Goal: Information Seeking & Learning: Learn about a topic

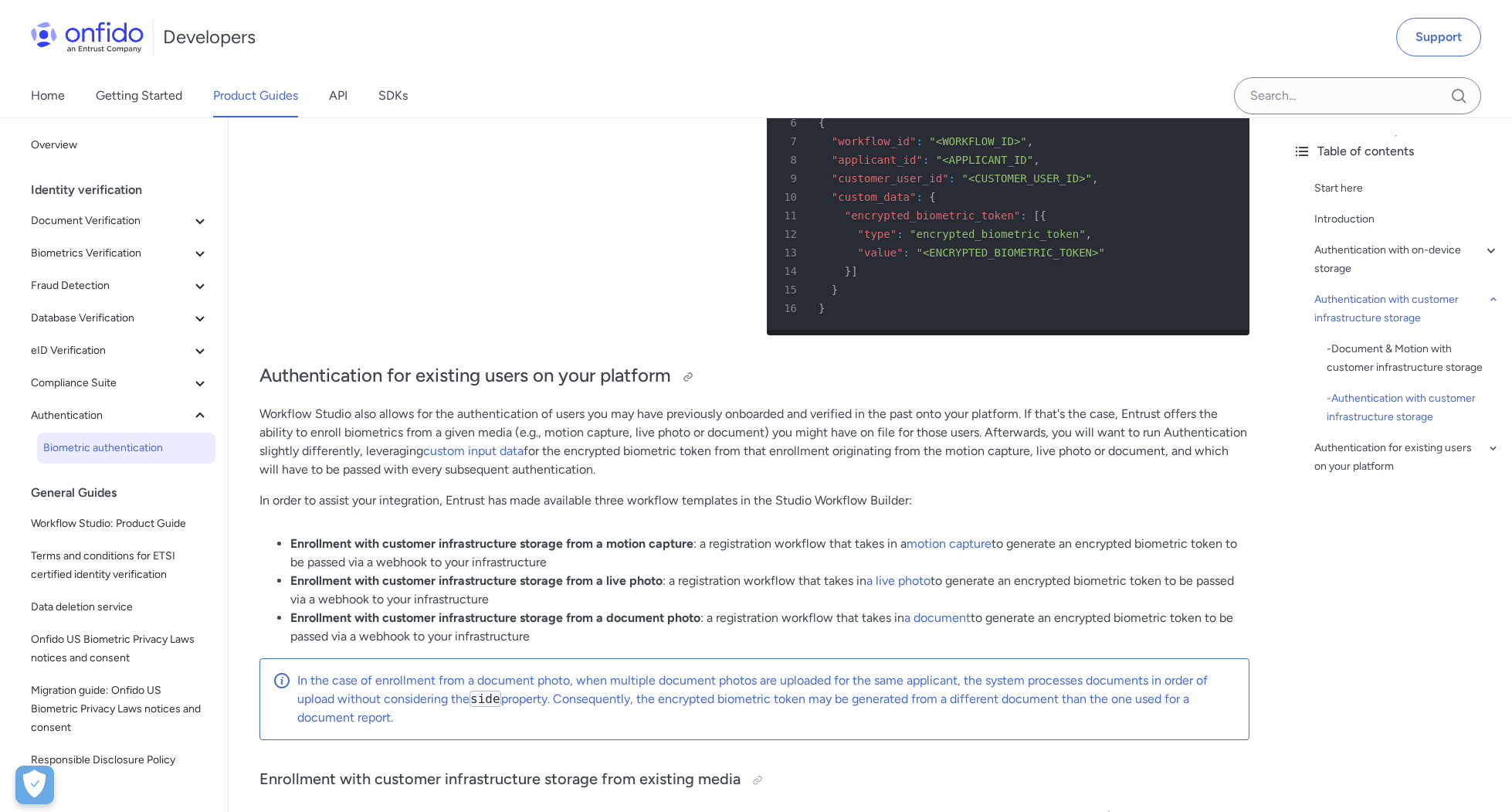
scroll to position [6425, 0]
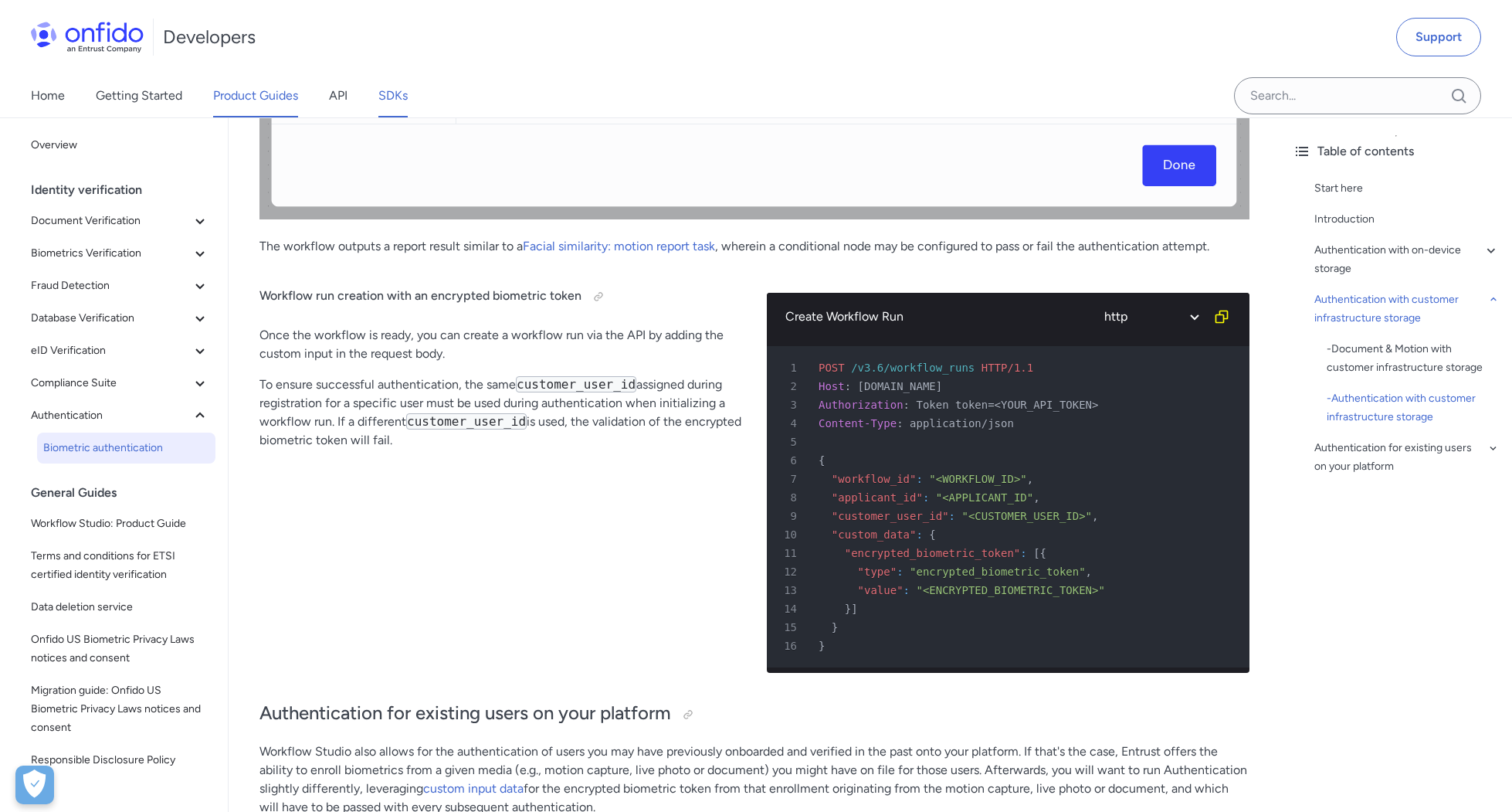
click at [391, 94] on link "SDKs" at bounding box center [394, 96] width 30 height 44
click at [397, 97] on link "SDKs" at bounding box center [394, 96] width 30 height 44
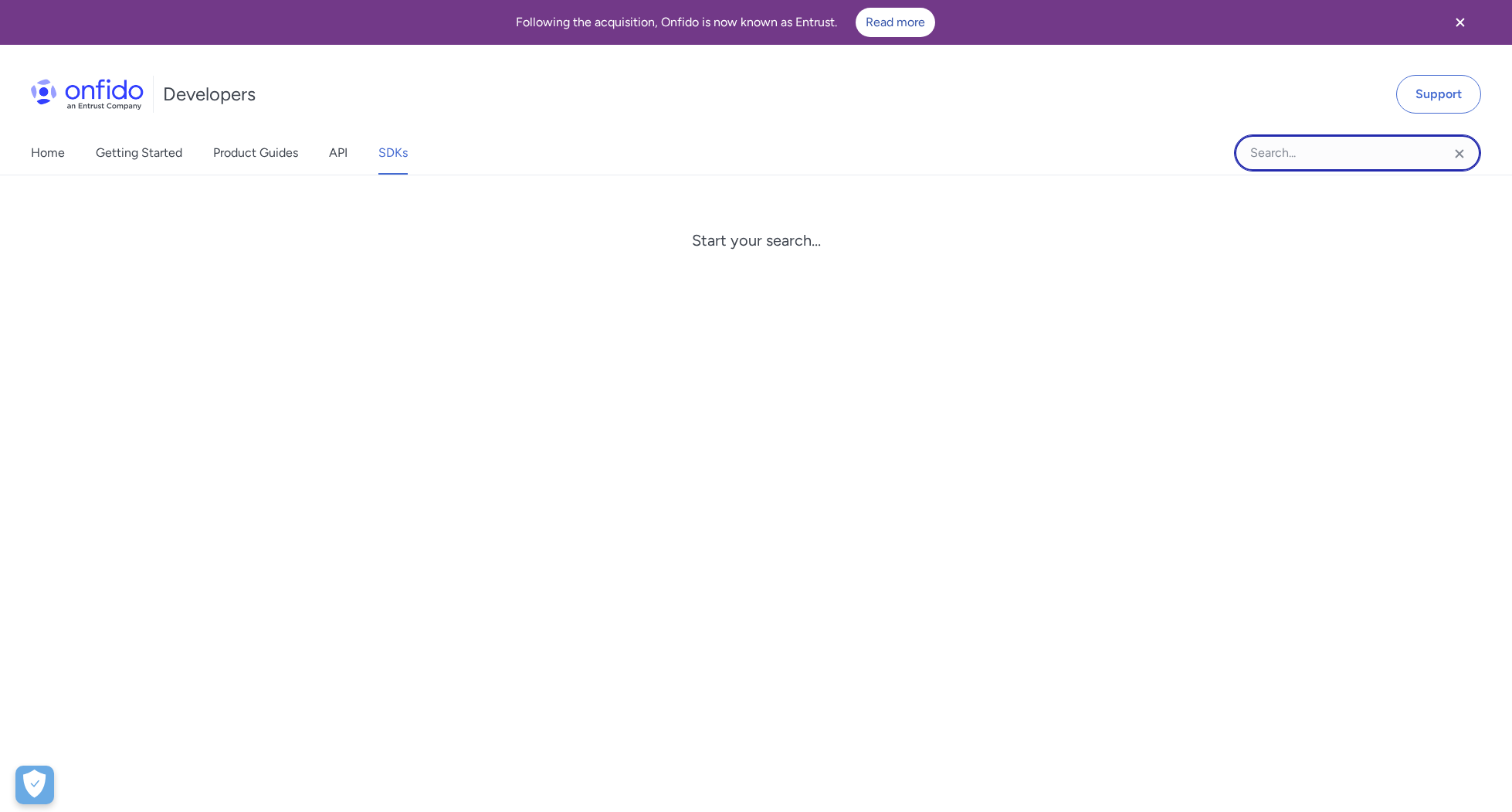
click at [1339, 154] on input "Onfido search input field" at bounding box center [1358, 153] width 247 height 37
type input "biometric"
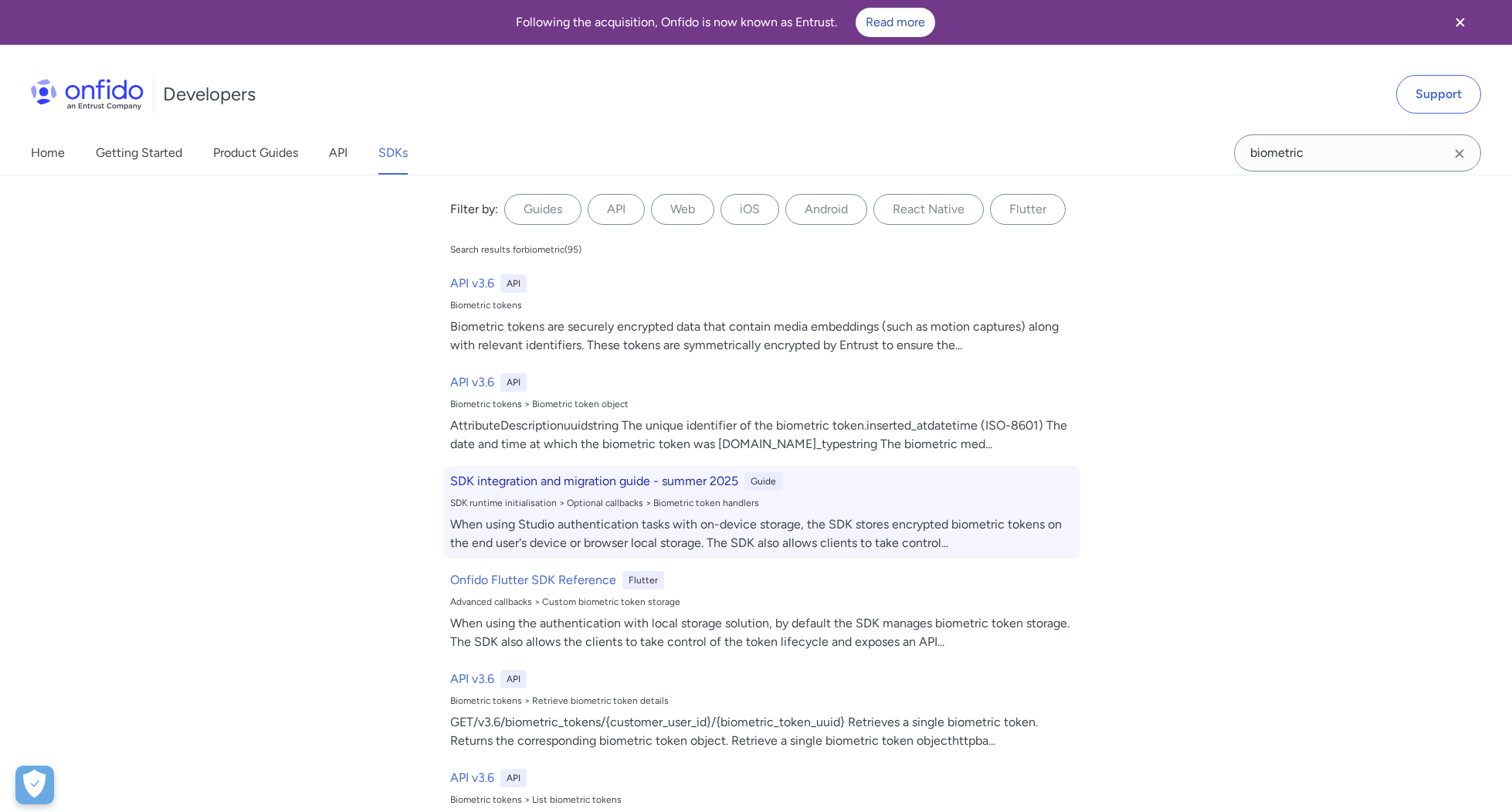
click at [674, 525] on div "When using Studio authentication tasks with on-device storage, the SDK stores e…" at bounding box center [763, 534] width 624 height 37
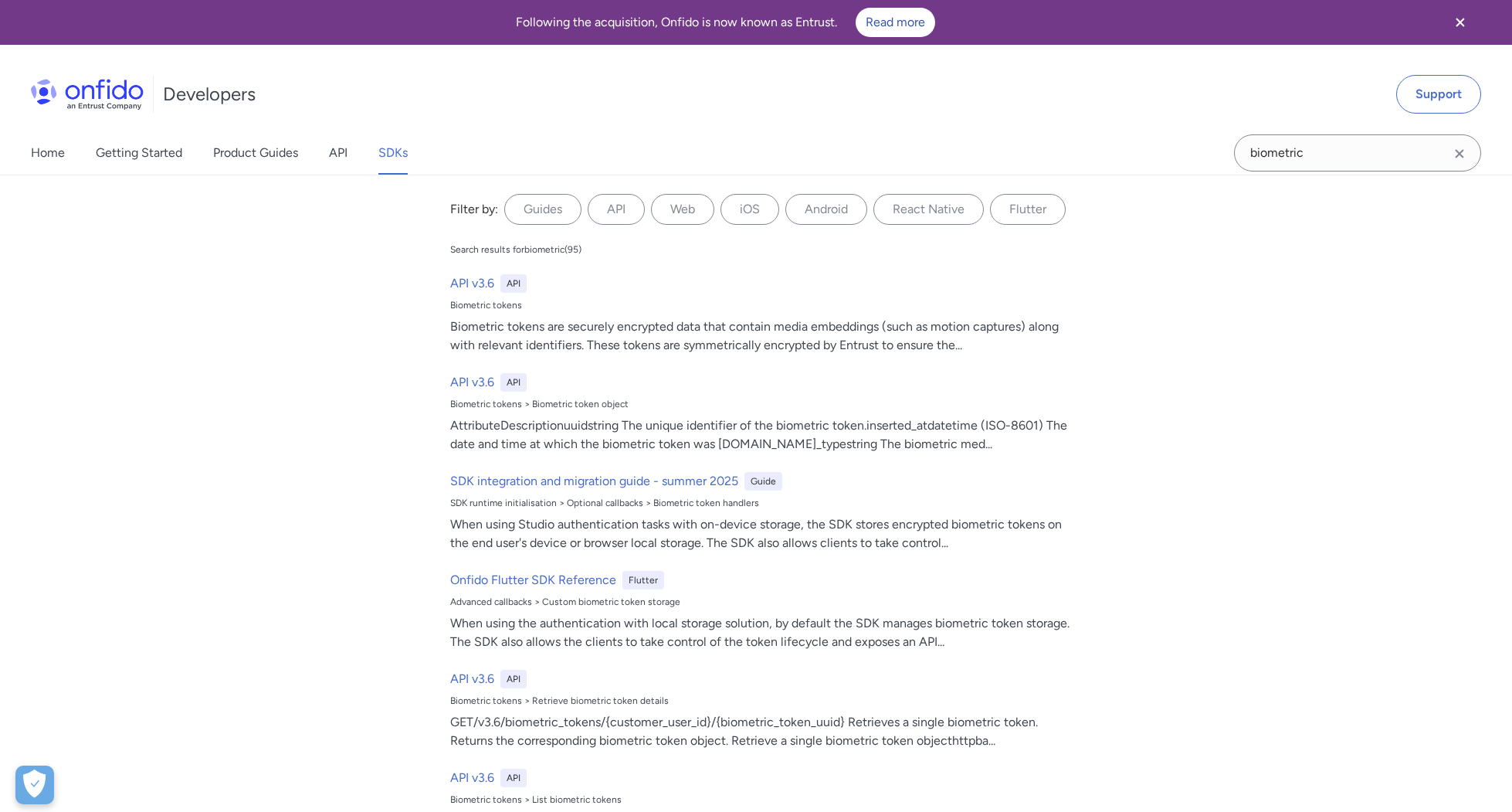
scroll to position [10581, 0]
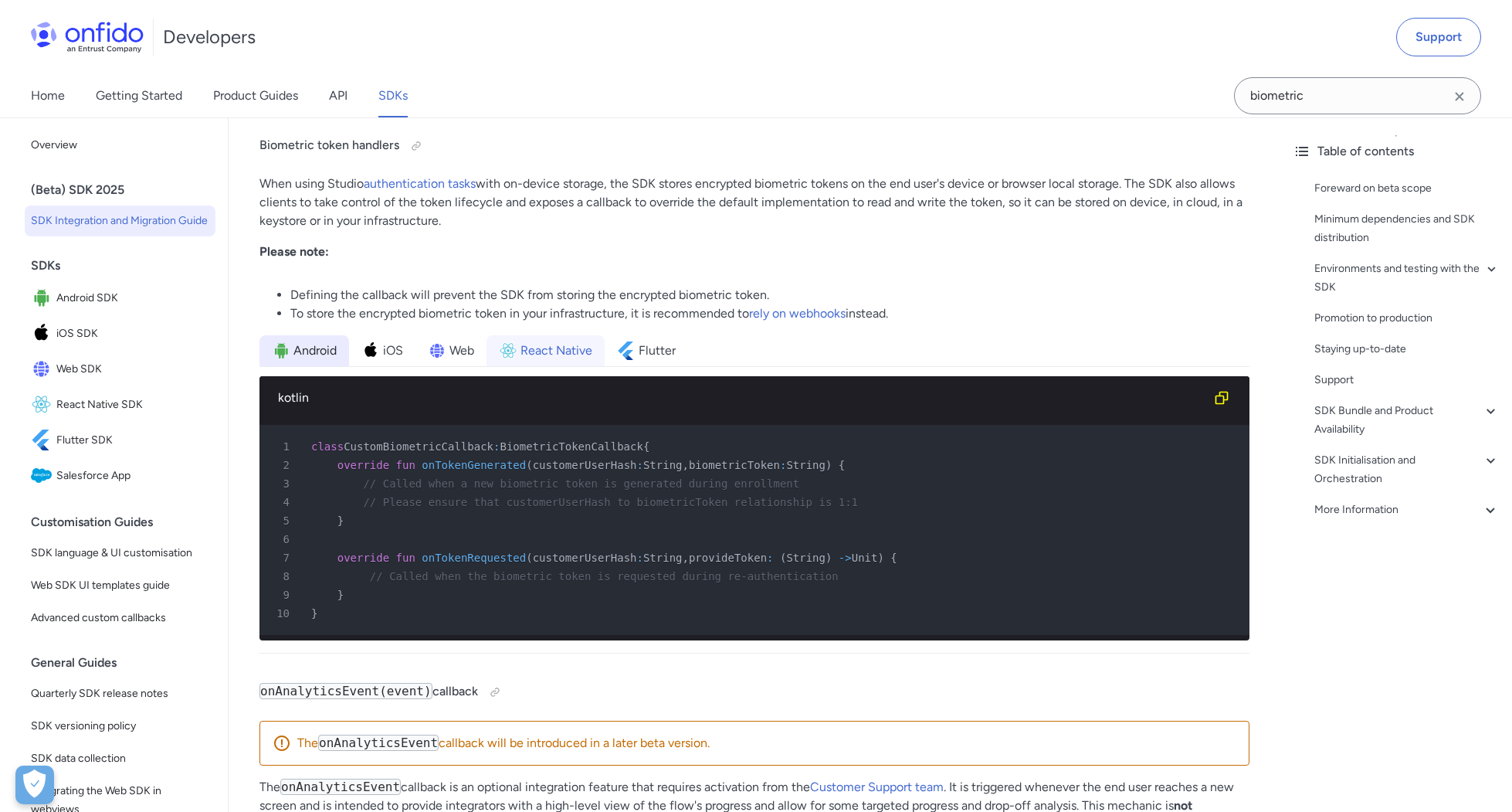
click at [541, 360] on span "React Native" at bounding box center [556, 351] width 72 height 19
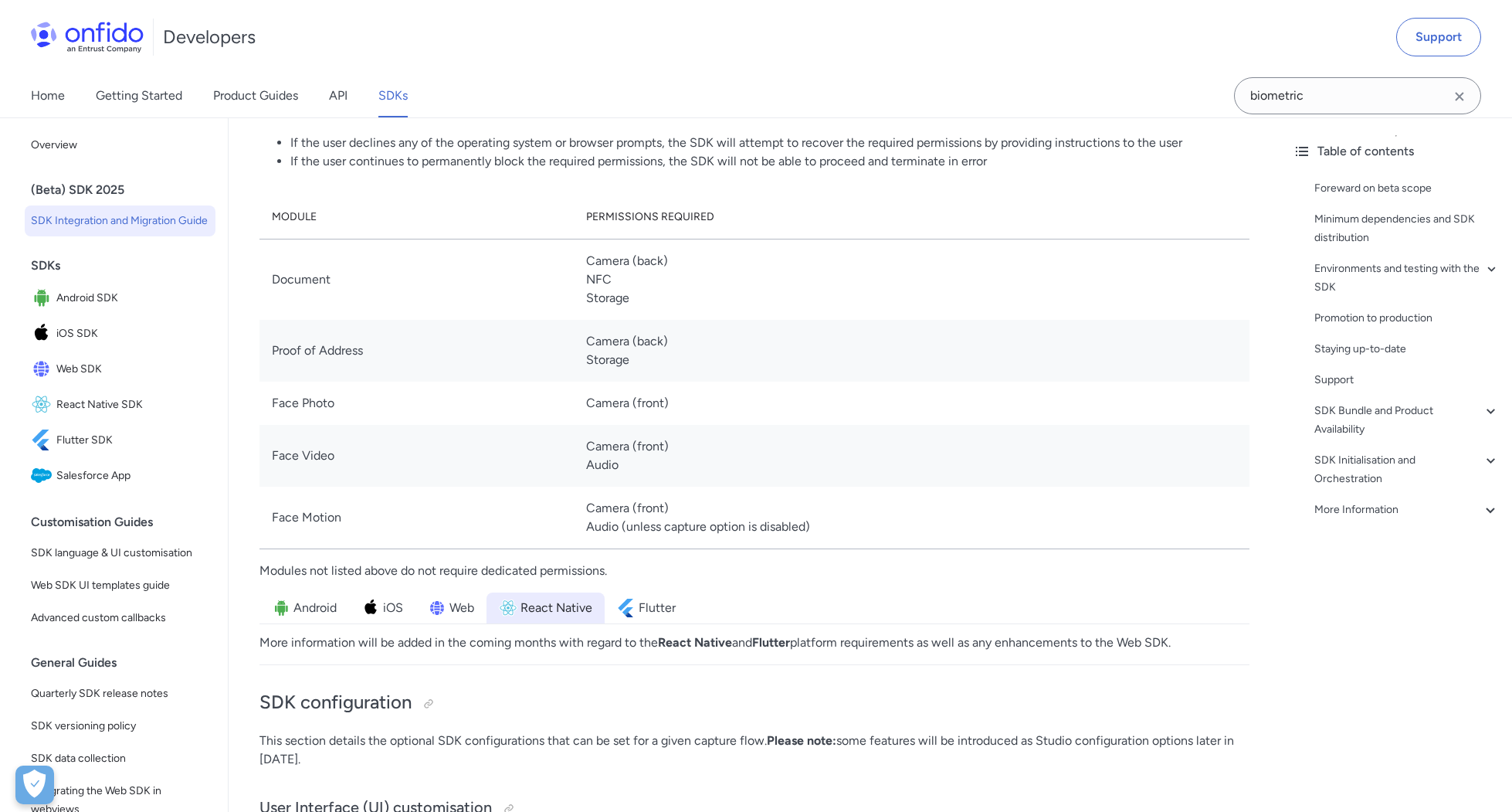
scroll to position [9599, 0]
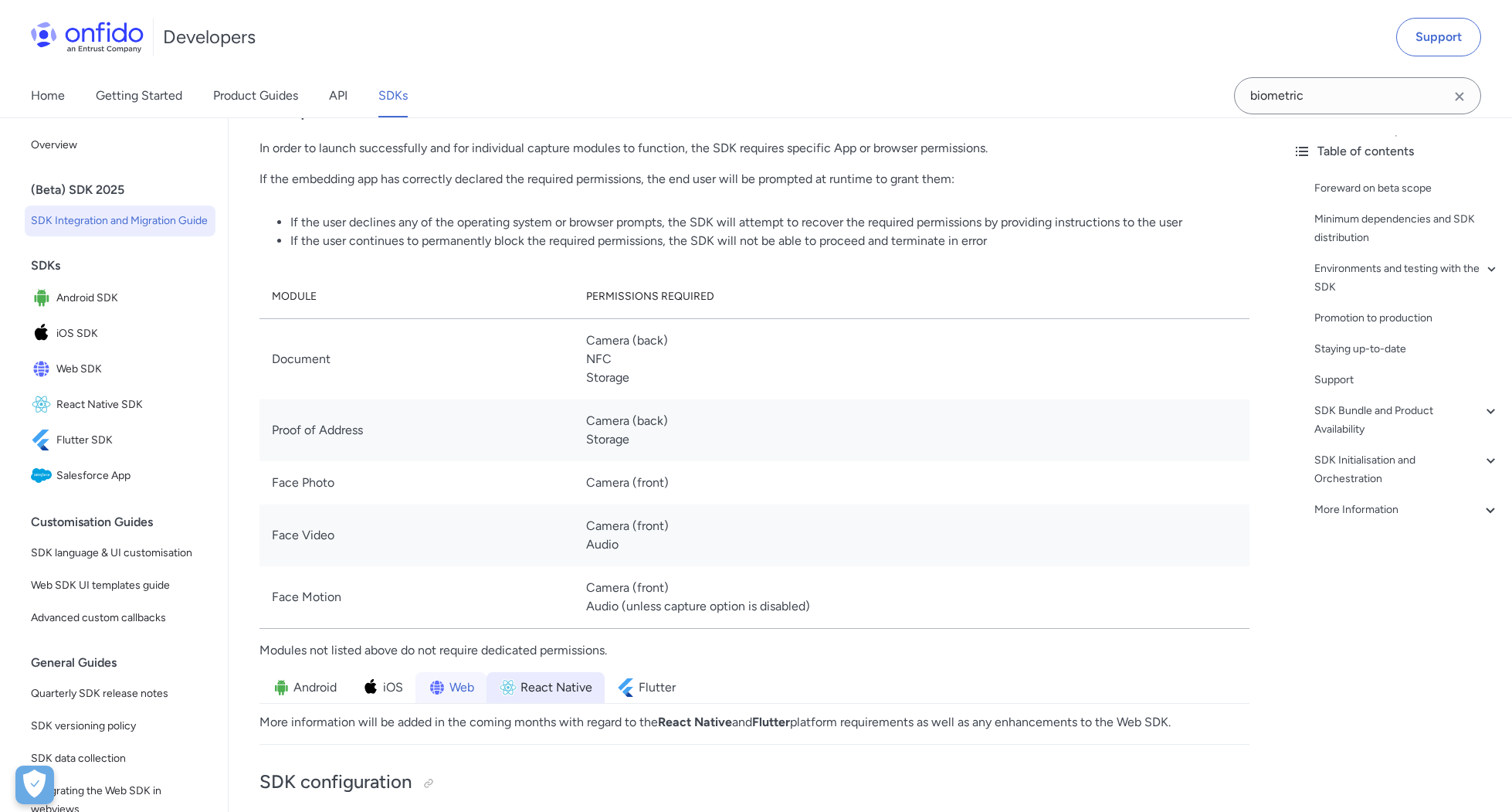
click at [461, 697] on span "Web" at bounding box center [462, 688] width 25 height 19
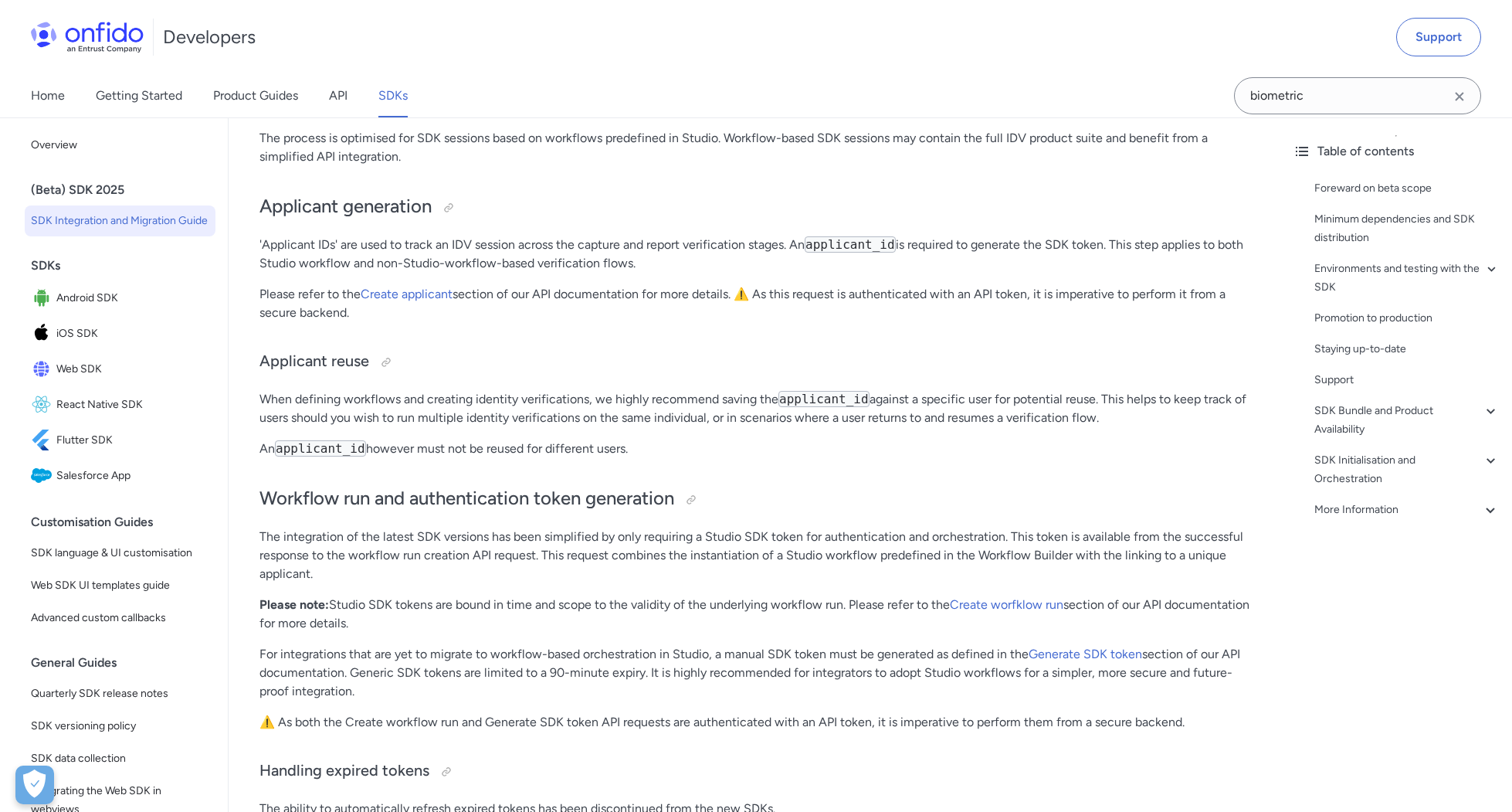
scroll to position [4053, 0]
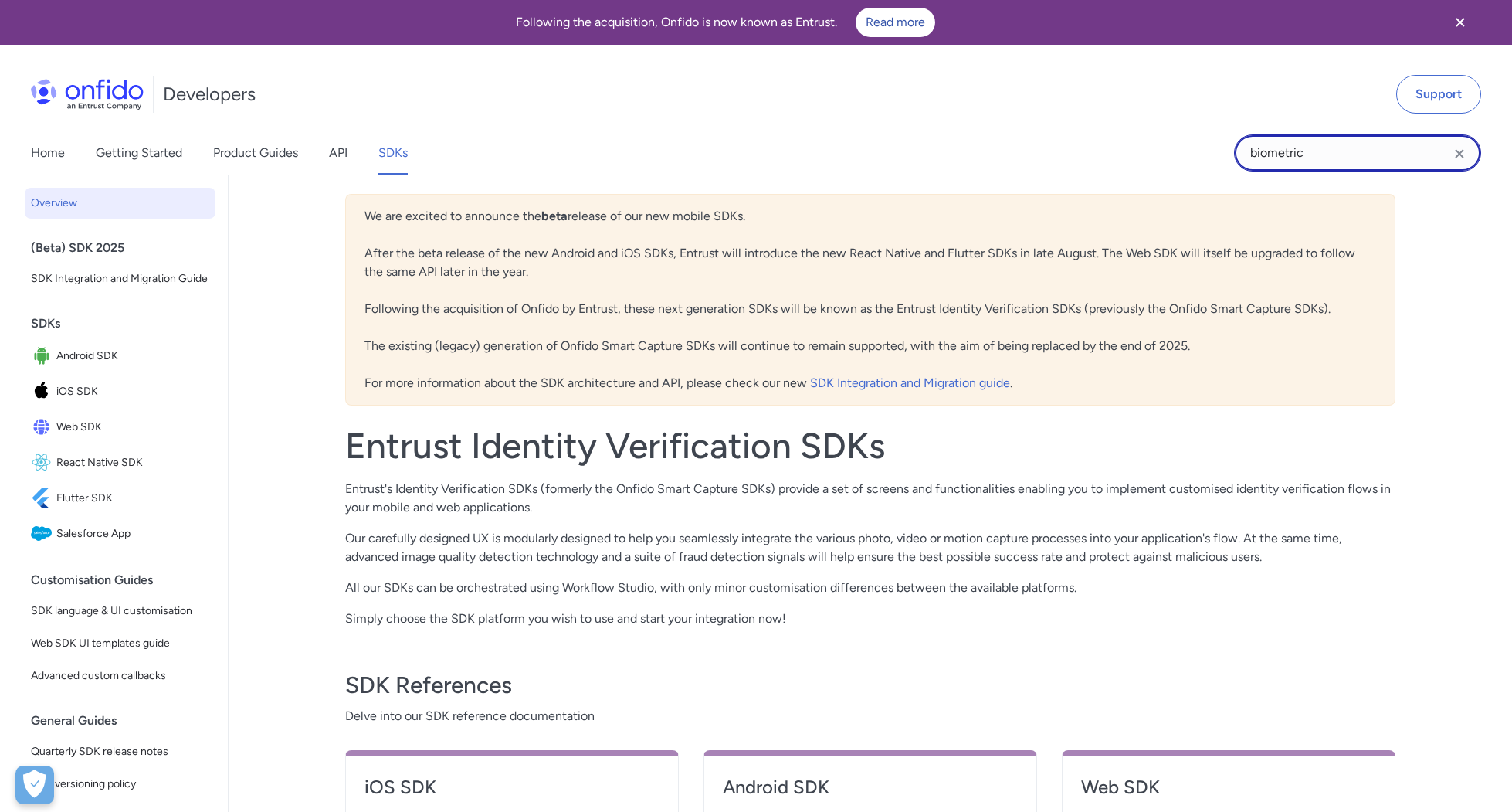
click at [1349, 155] on input "biometric" at bounding box center [1358, 153] width 247 height 37
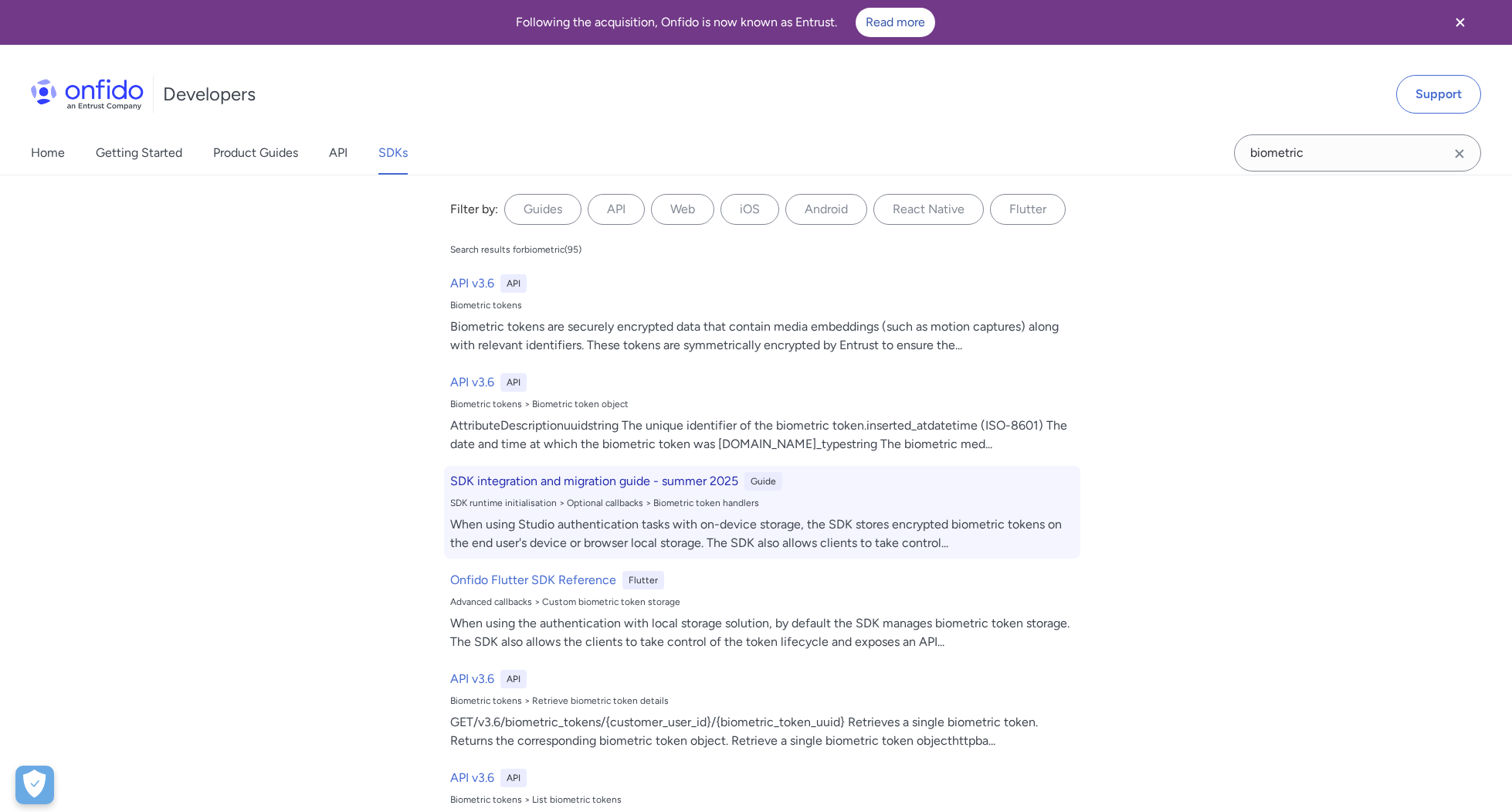
click at [529, 479] on h6 "SDK integration and migration guide - summer 2025" at bounding box center [594, 481] width 288 height 19
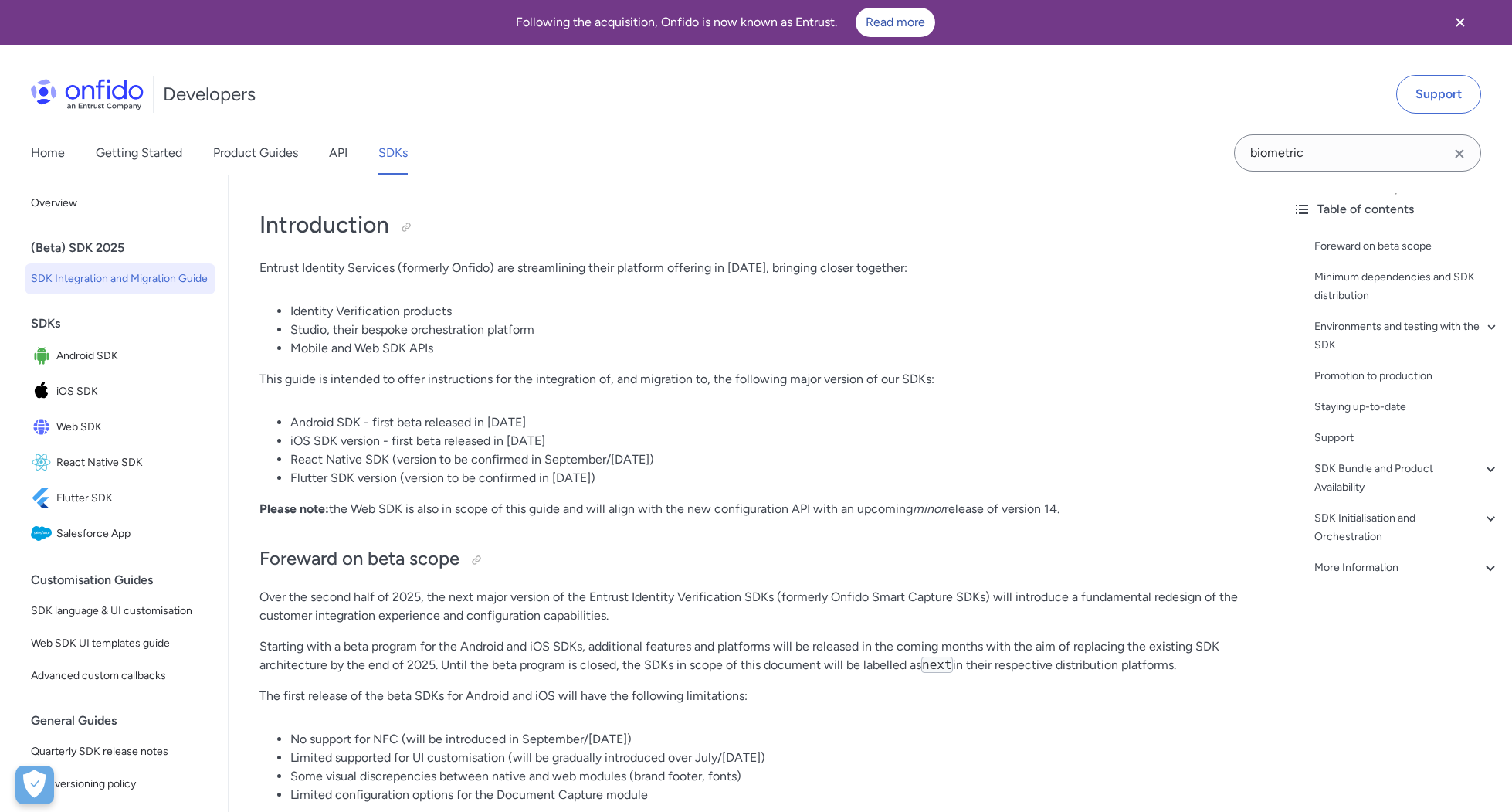
scroll to position [10581, 0]
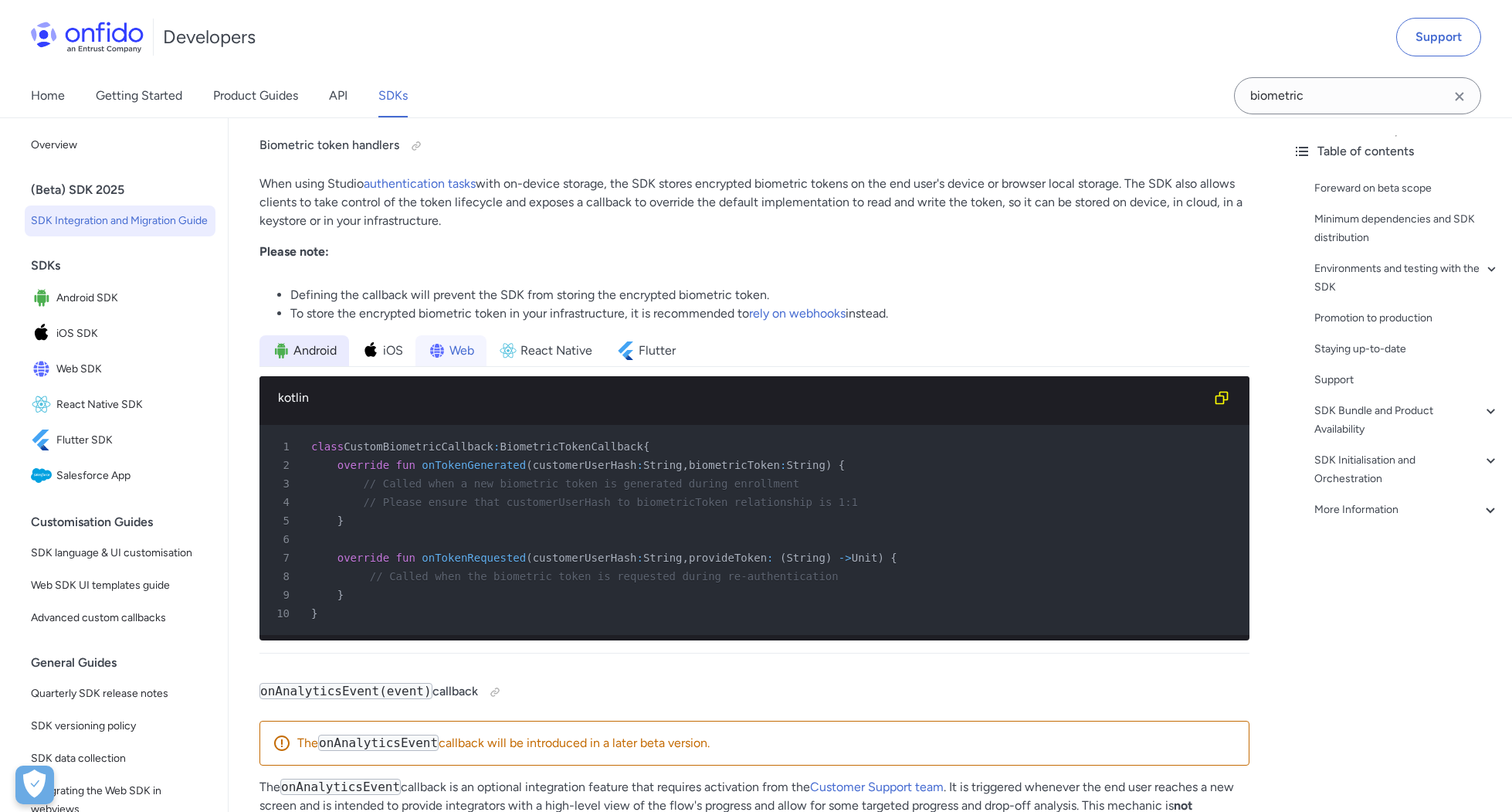
click at [459, 360] on span "Web" at bounding box center [462, 351] width 25 height 19
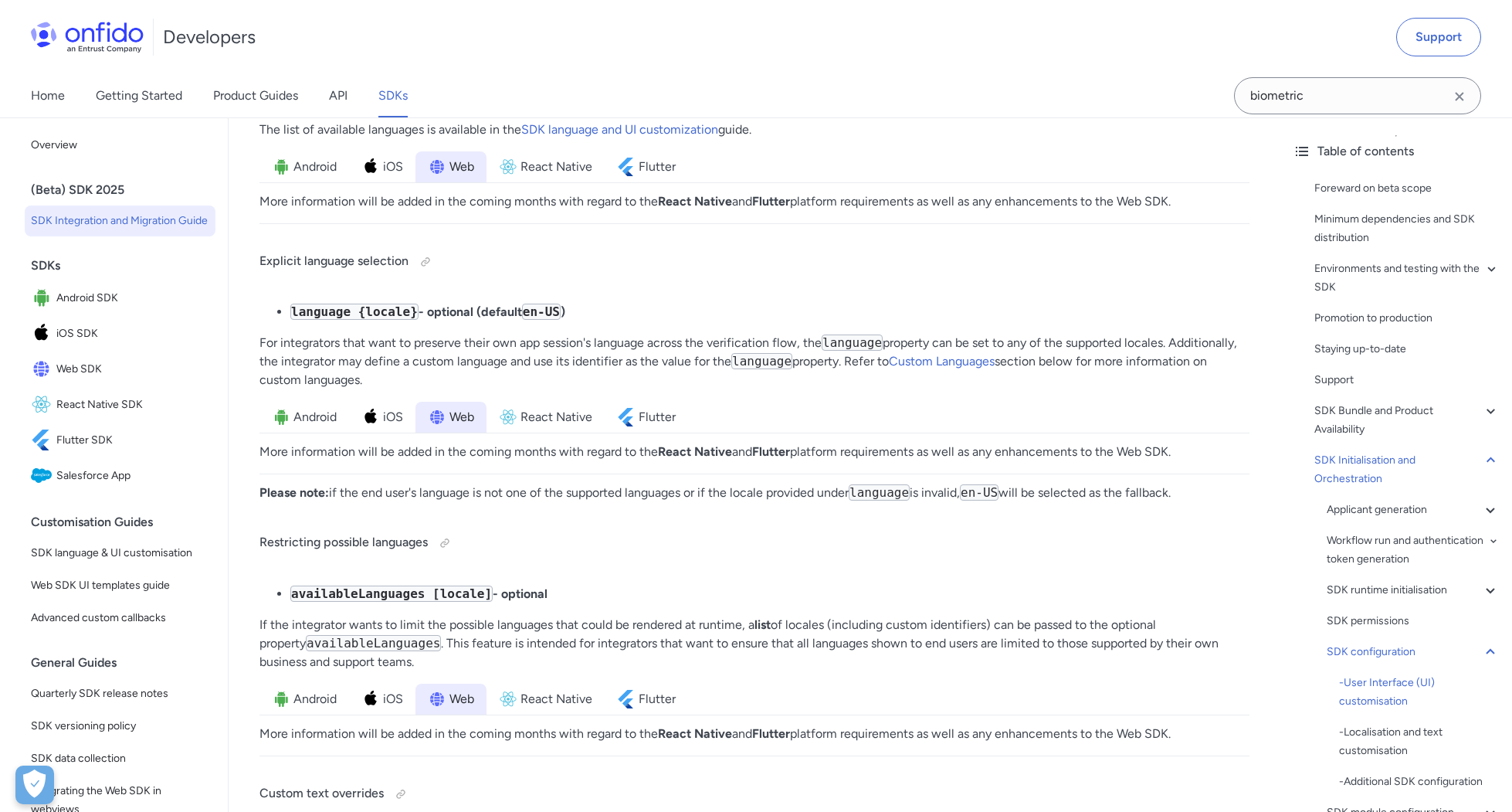
scroll to position [11824, 0]
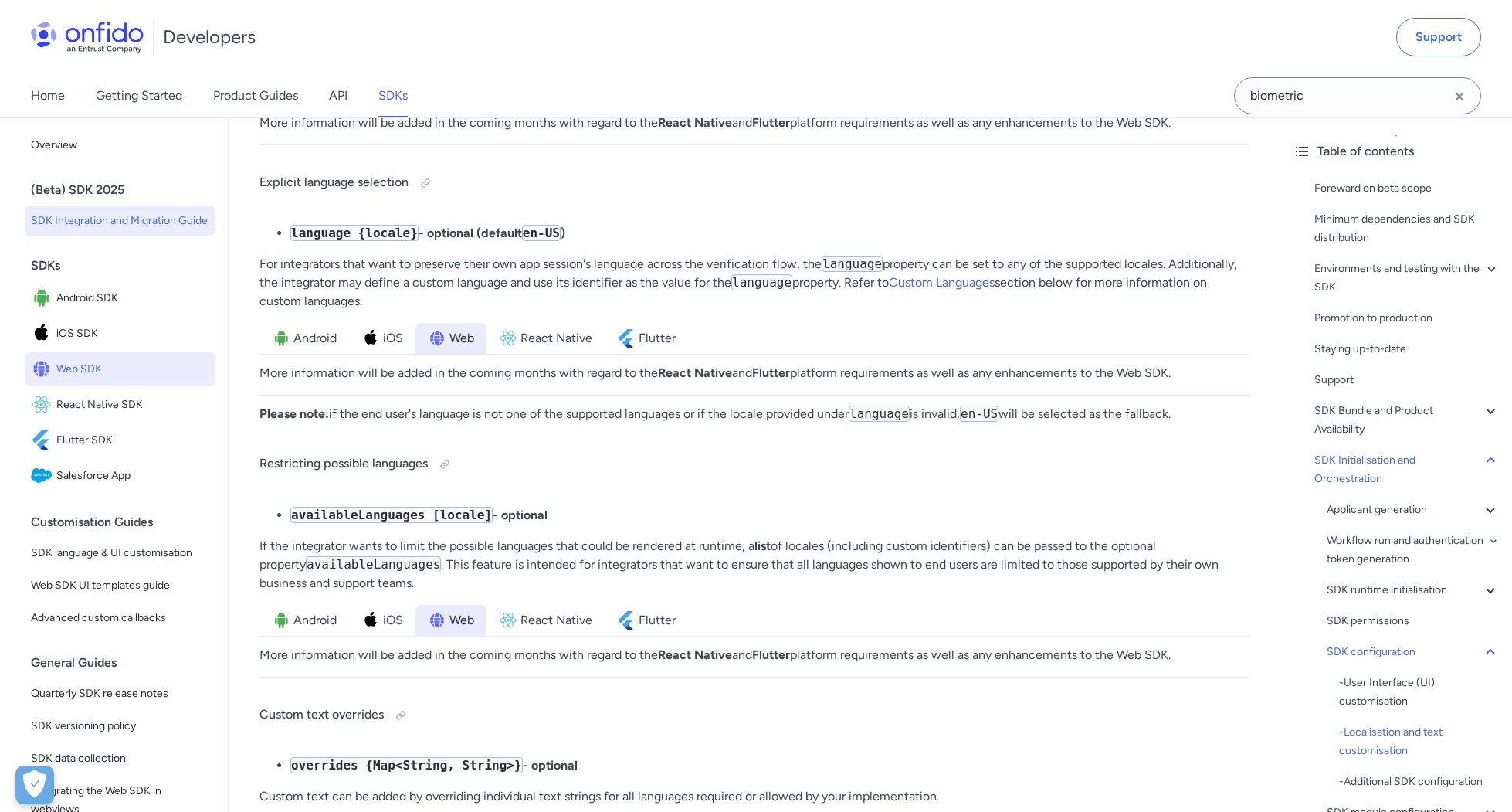
click at [87, 380] on span "Web SDK" at bounding box center [133, 369] width 153 height 21
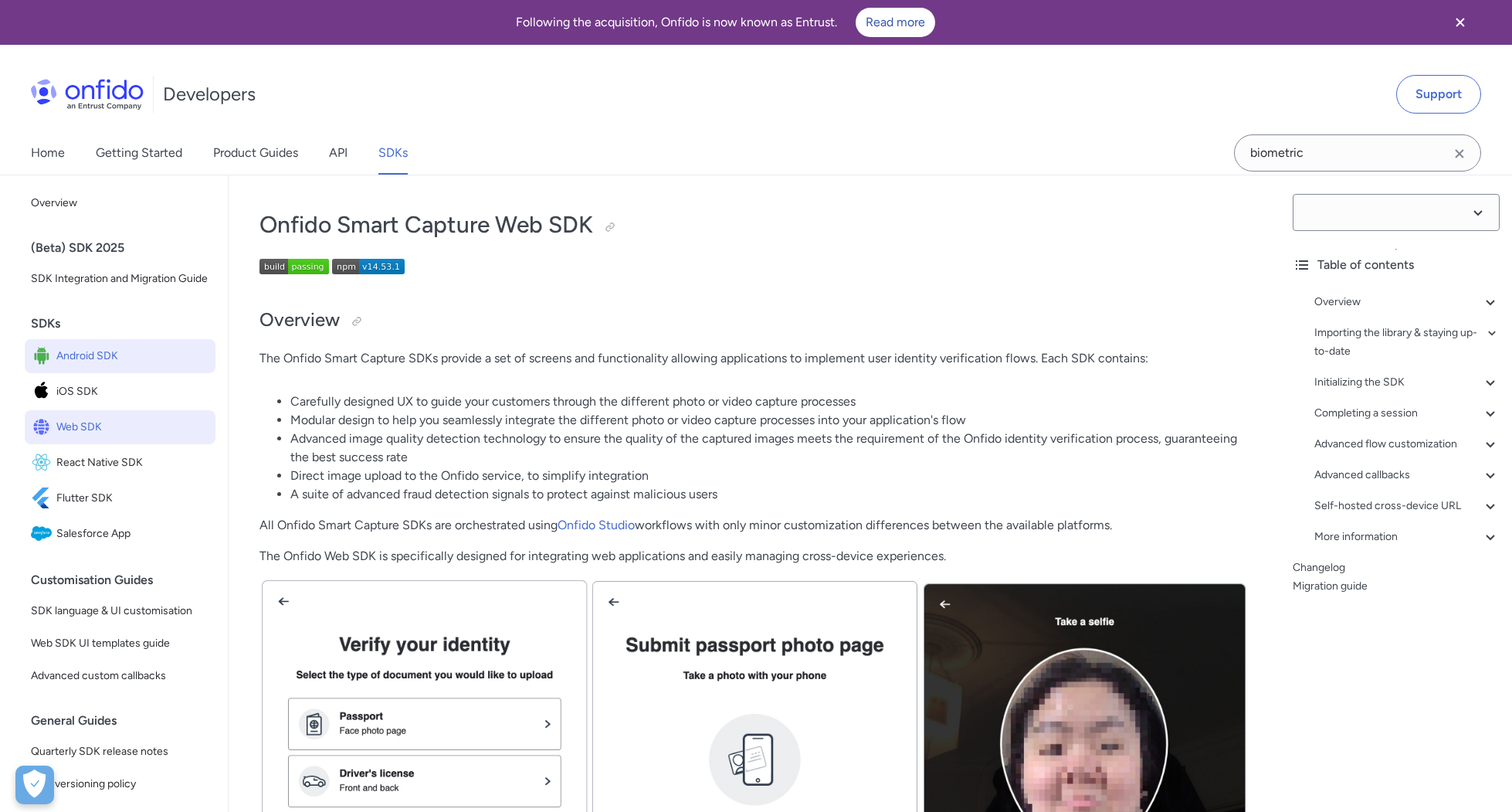
select select "14.53.1"
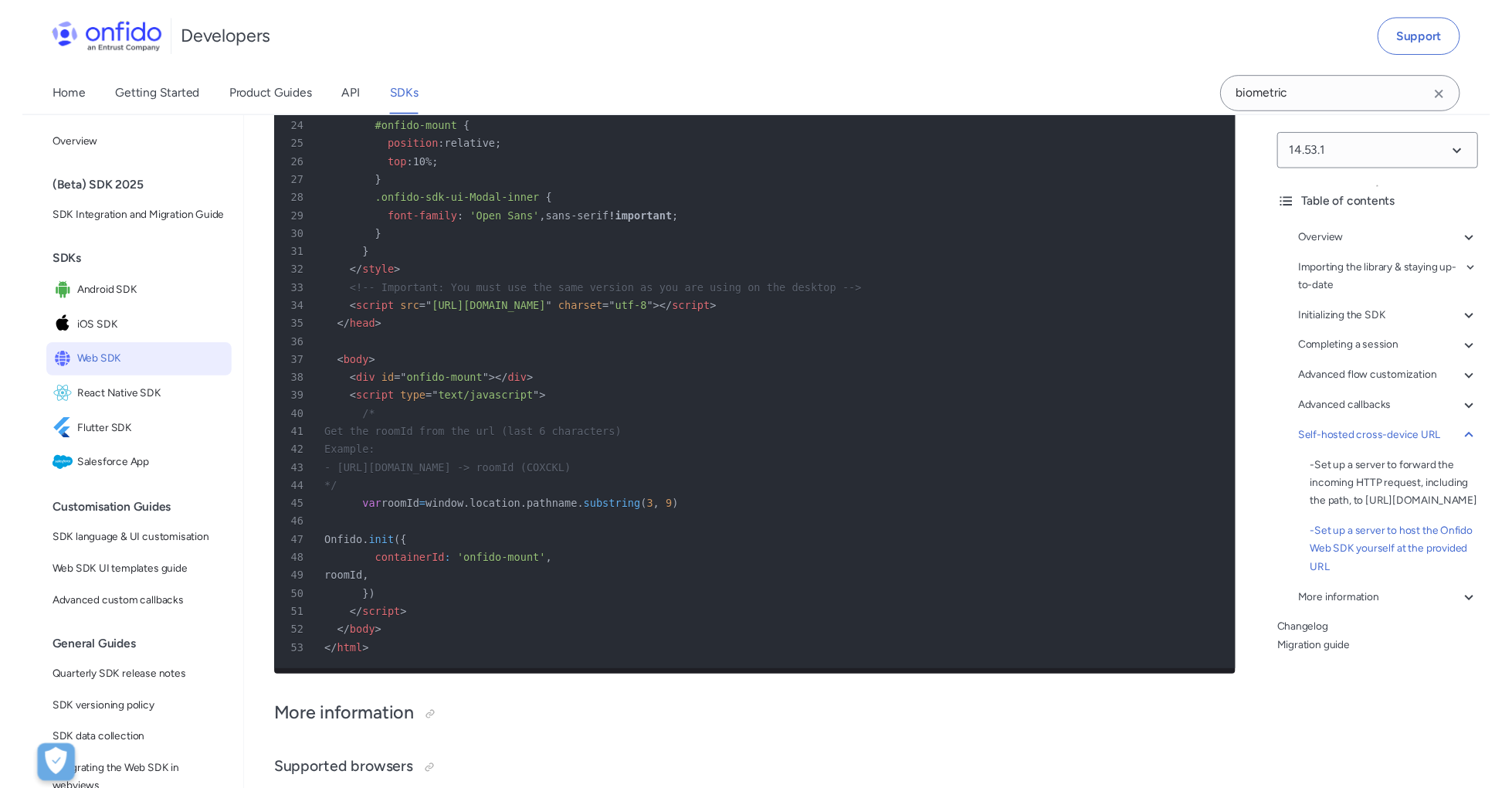
scroll to position [15992, 0]
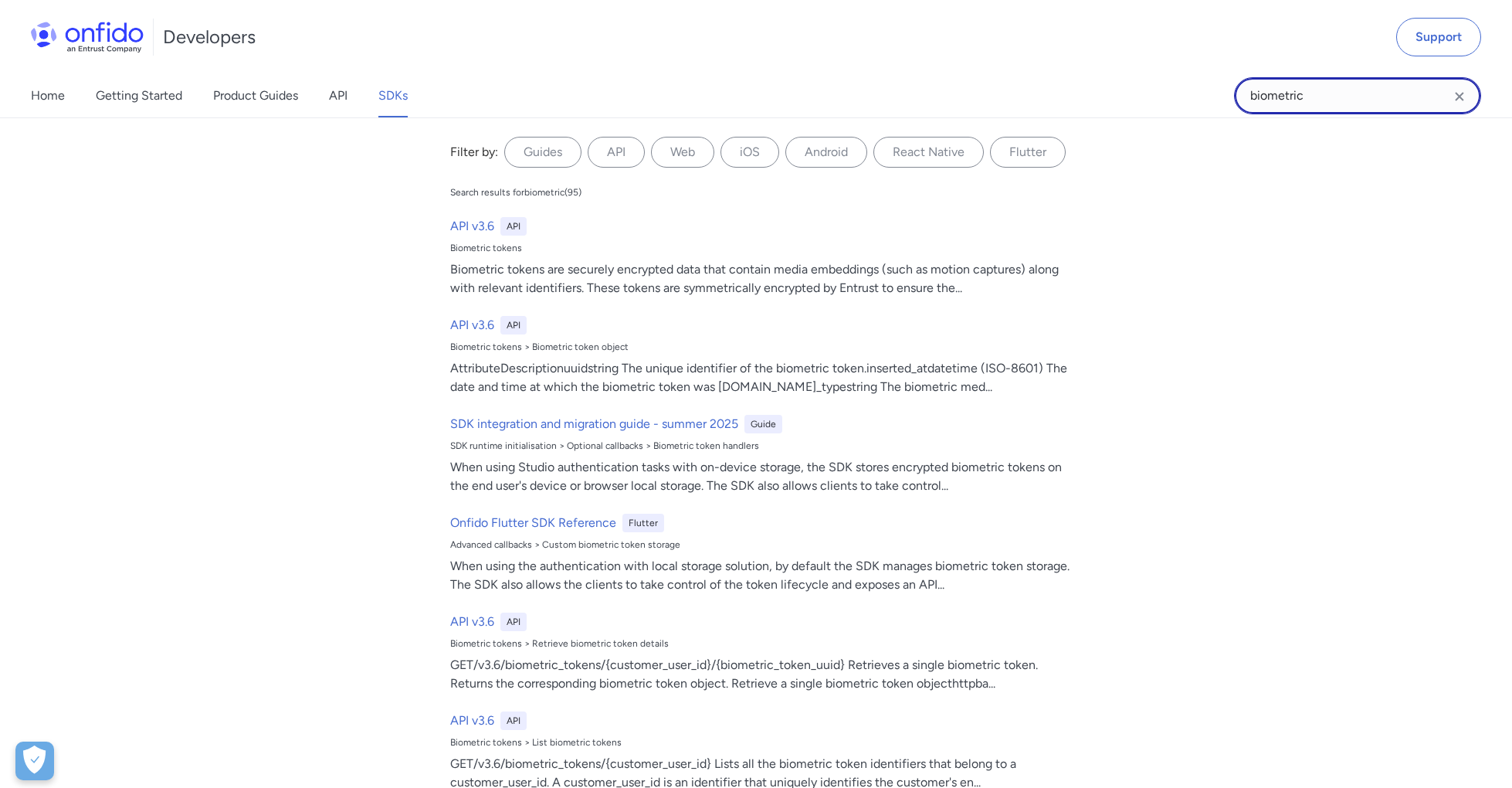
click at [1303, 94] on input "biometric" at bounding box center [1358, 96] width 247 height 37
paste input "_consent"
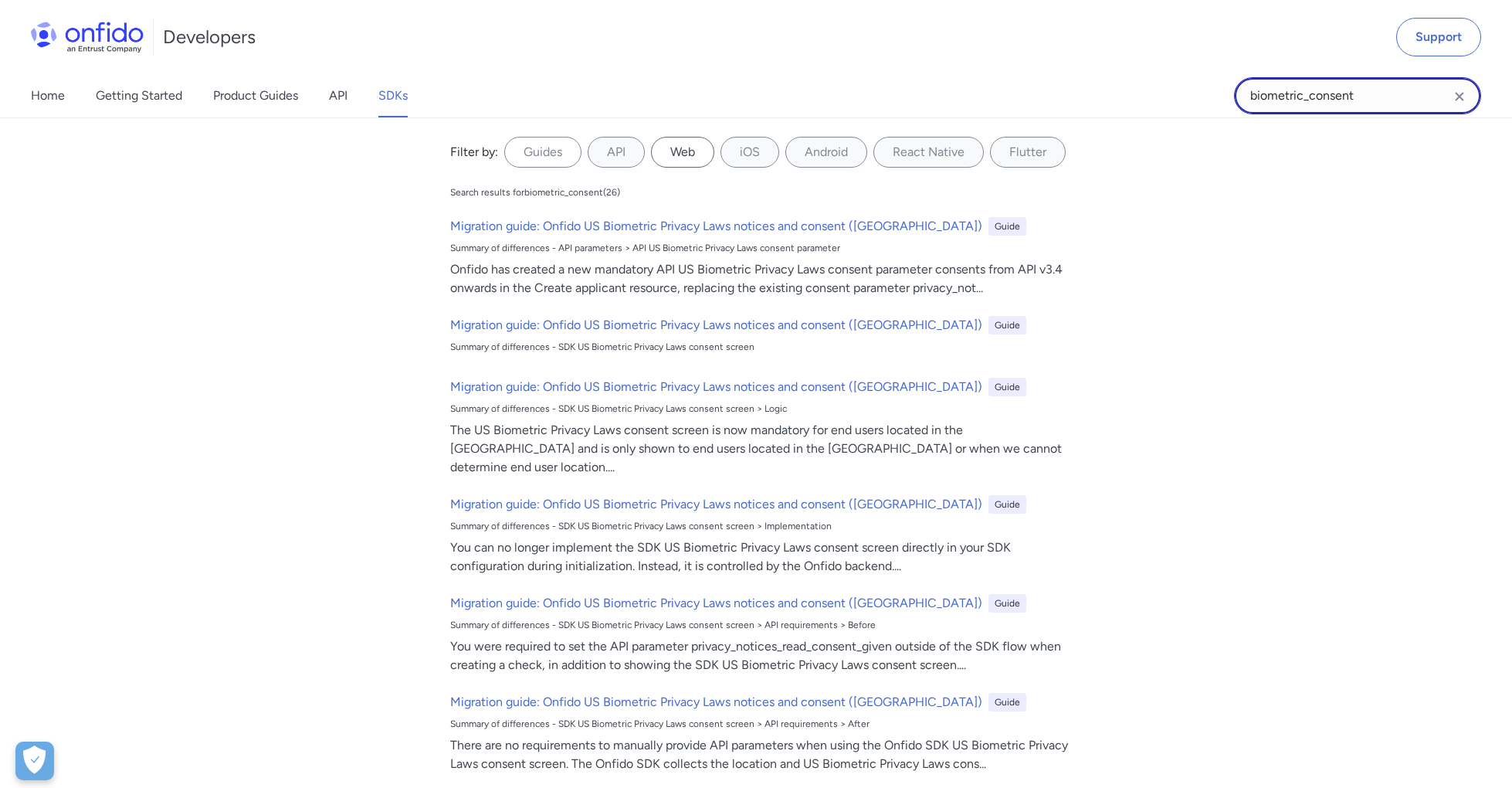
type input "biometric_consent"
click at [661, 165] on label "Web" at bounding box center [683, 151] width 63 height 31
click at [0, 0] on input "Web" at bounding box center [0, 0] width 0 height 0
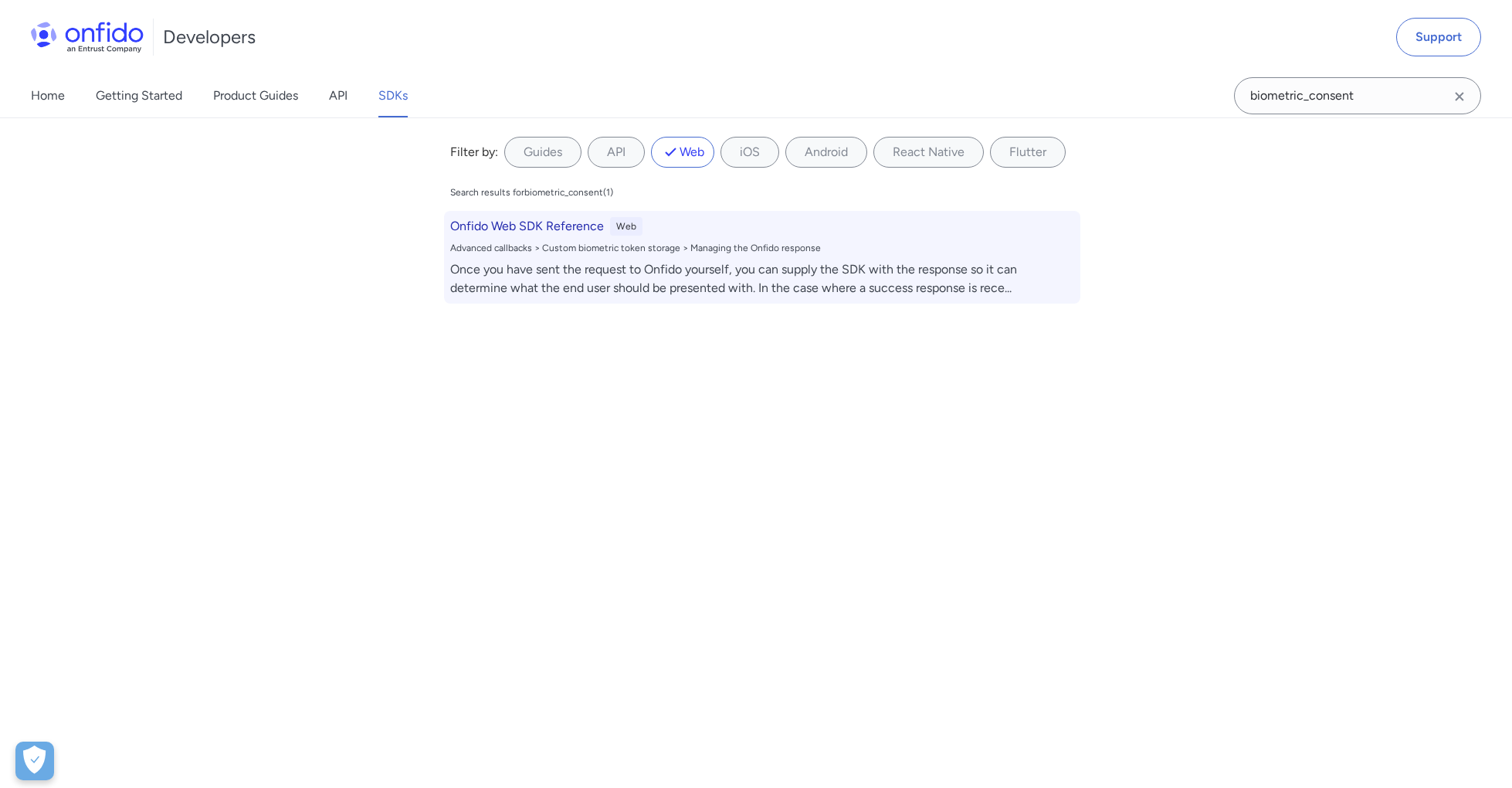
click at [562, 282] on div "Once you have sent the request to Onfido yourself, you can supply the SDK with …" at bounding box center [763, 279] width 624 height 37
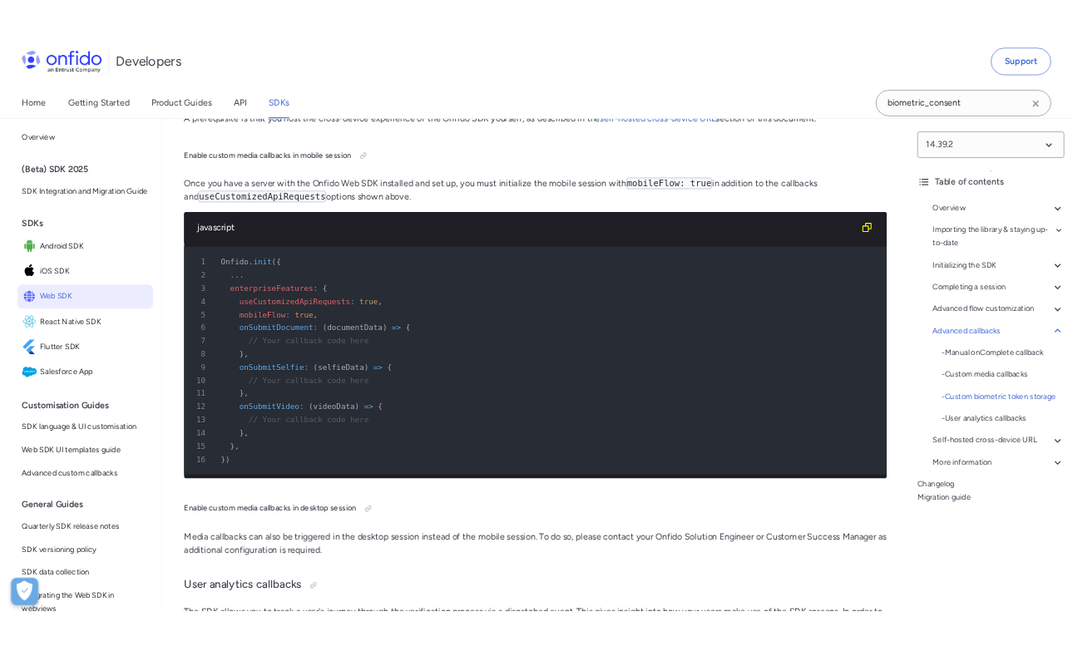
scroll to position [35028, 0]
